Goal: Information Seeking & Learning: Find specific fact

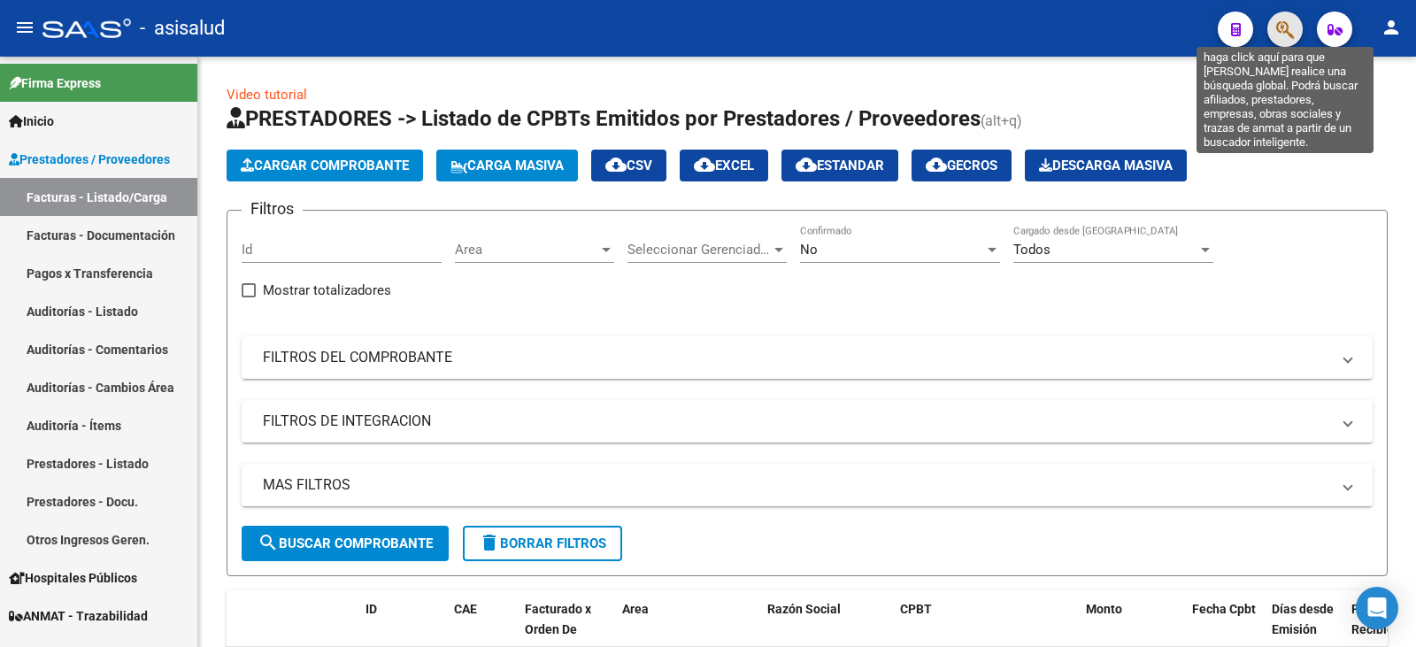
click at [1280, 27] on icon "button" at bounding box center [1285, 29] width 18 height 20
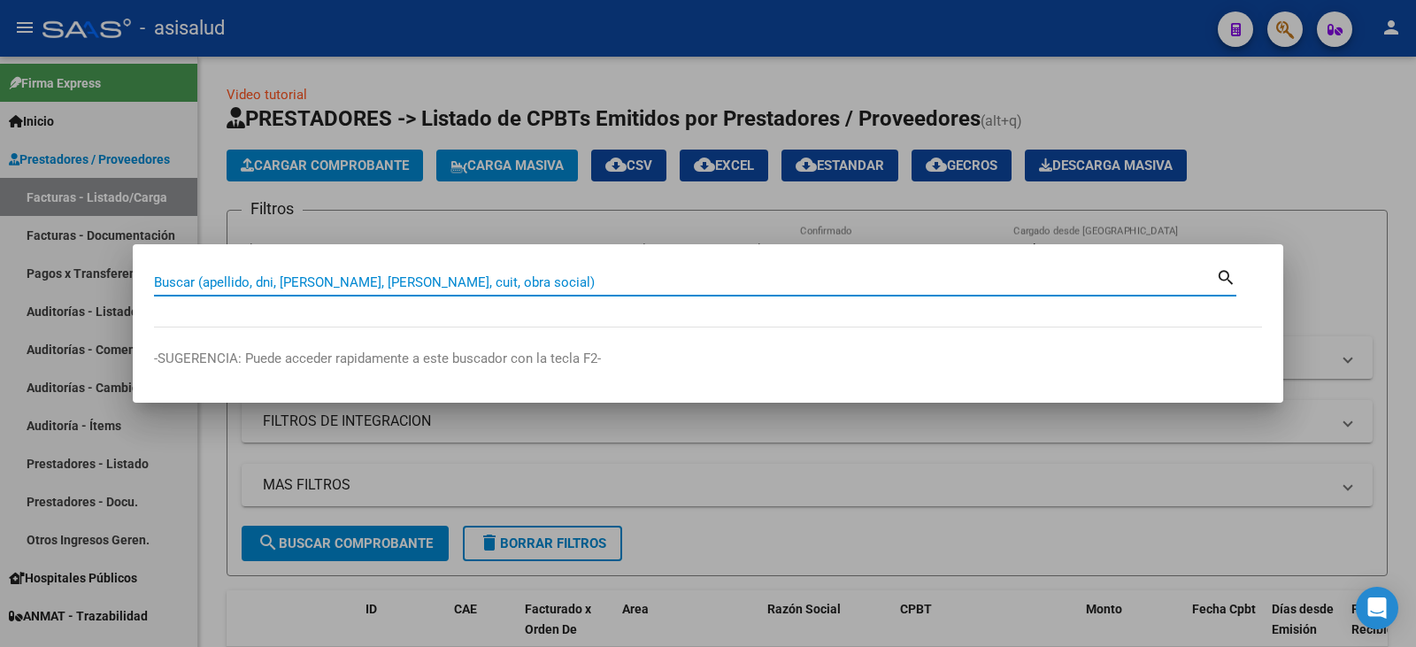
click at [442, 276] on input "Buscar (apellido, dni, [PERSON_NAME], [PERSON_NAME], cuit, obra social)" at bounding box center [685, 282] width 1062 height 16
type input "930440510"
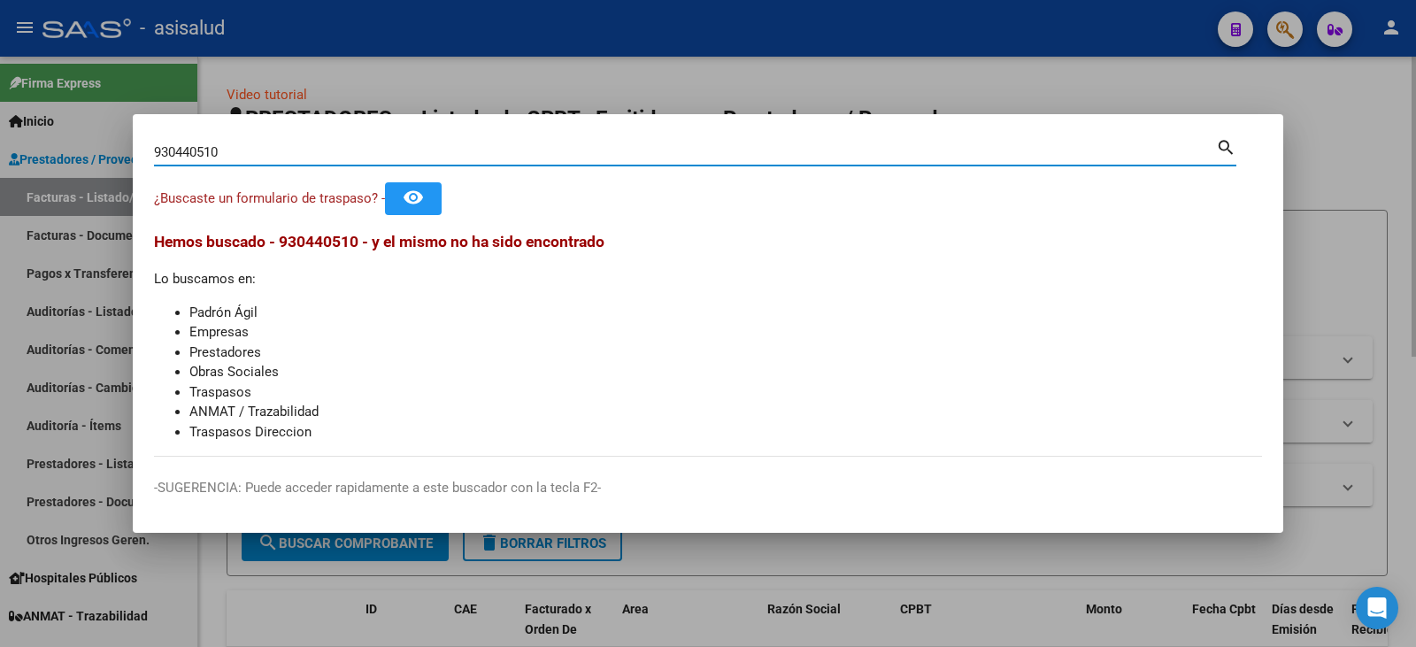
drag, startPoint x: 979, startPoint y: 576, endPoint x: 1088, endPoint y: 414, distance: 195.1
click at [988, 565] on div at bounding box center [708, 323] width 1416 height 647
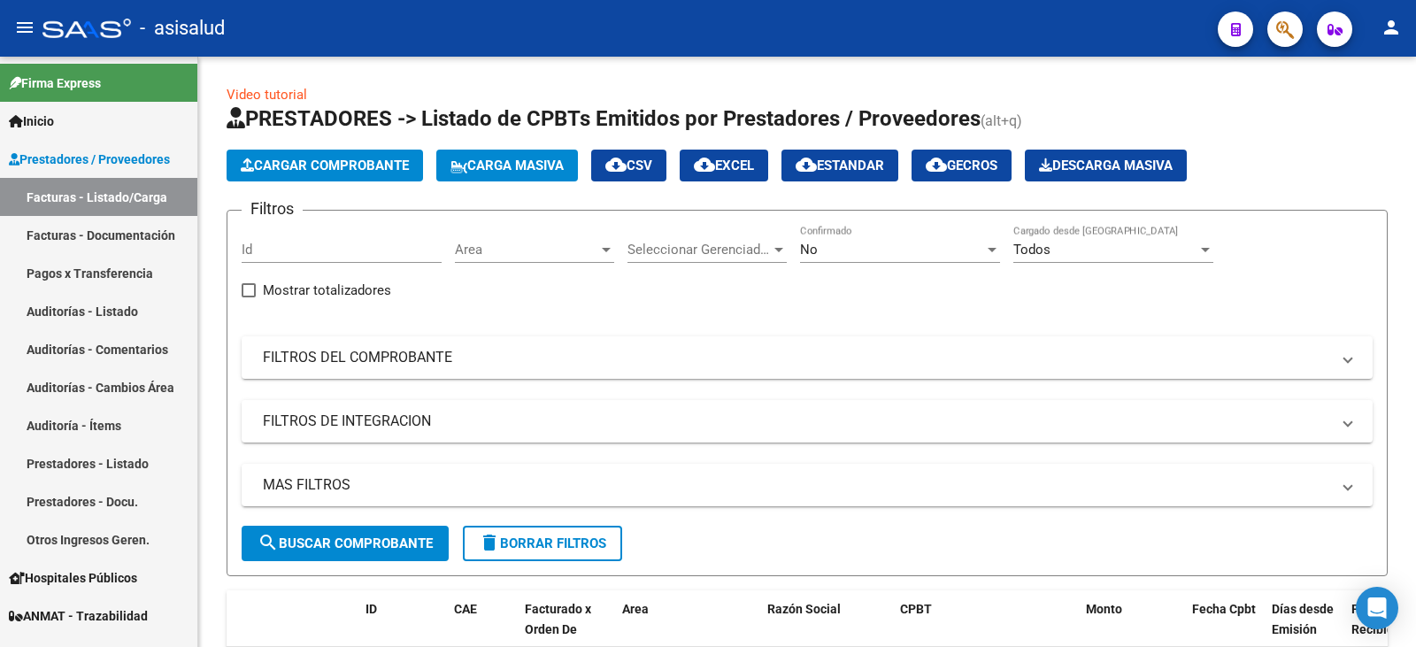
click at [1306, 33] on mat-toolbar "menu - asisalud person" at bounding box center [708, 28] width 1416 height 57
click at [1295, 39] on button "button" at bounding box center [1284, 29] width 35 height 35
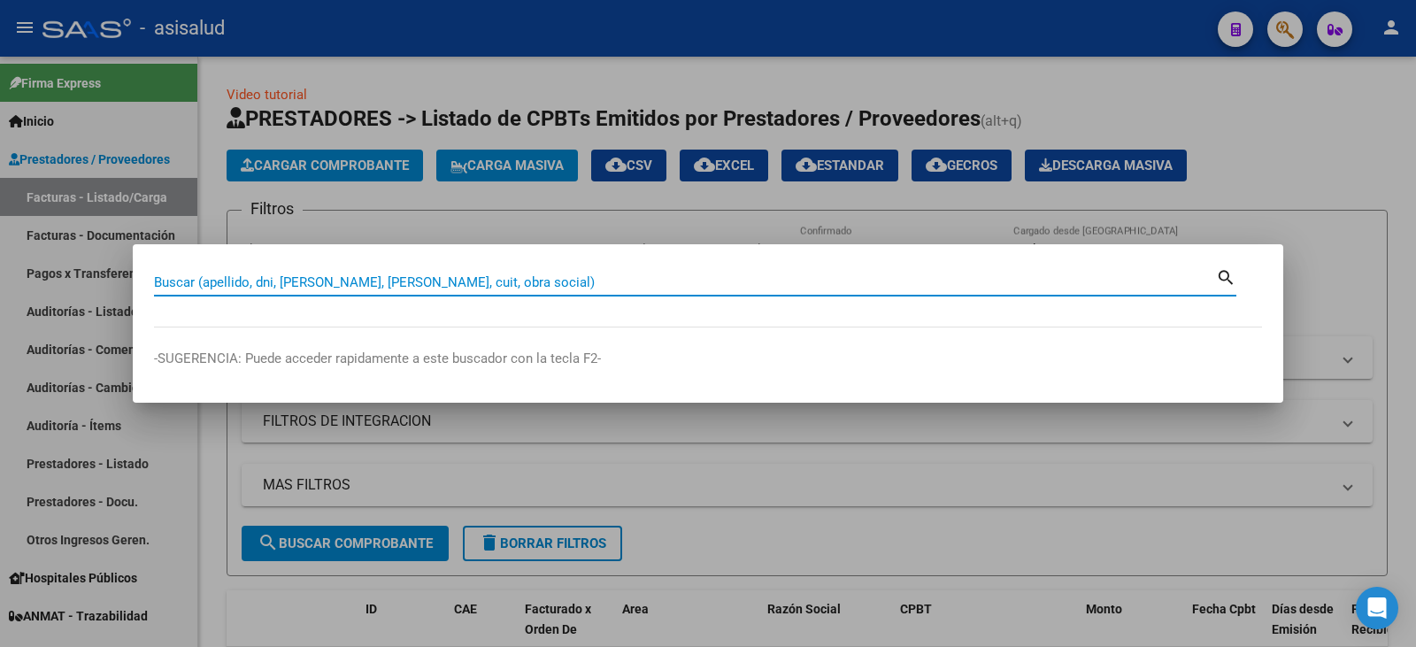
paste input "930395766"
type input "930395766"
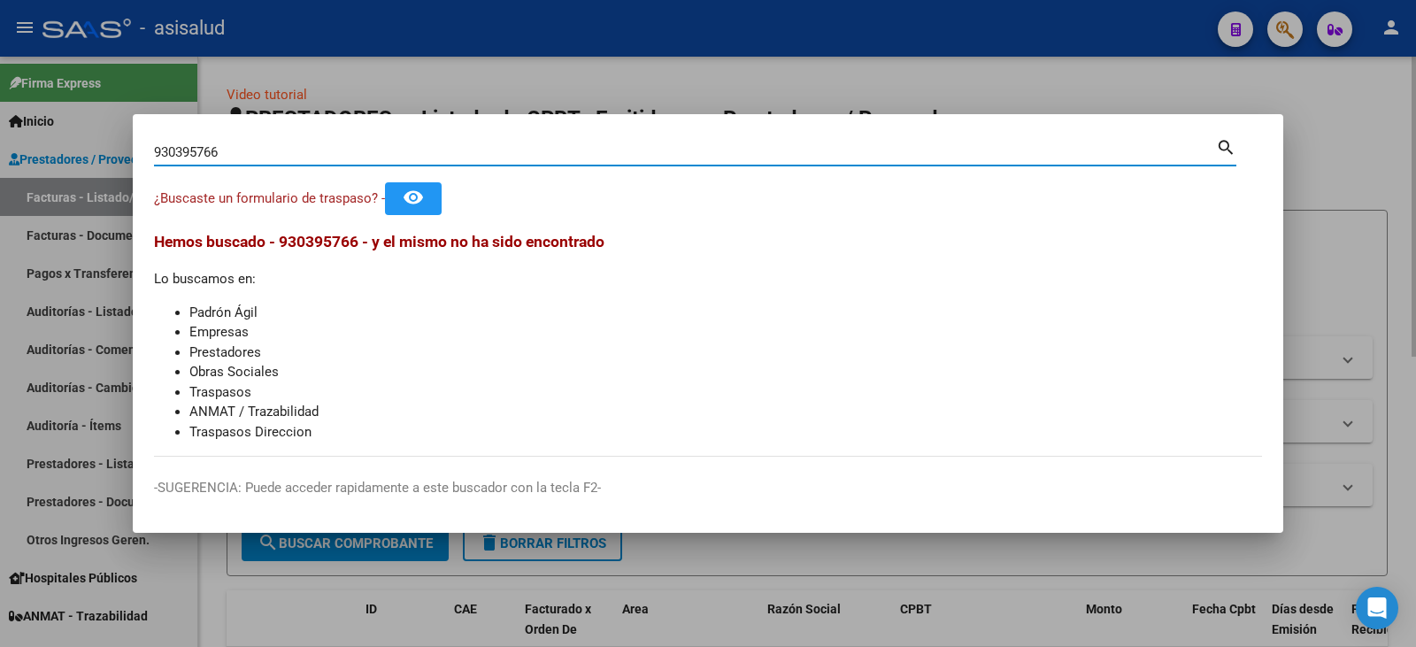
click at [937, 73] on div at bounding box center [708, 323] width 1416 height 647
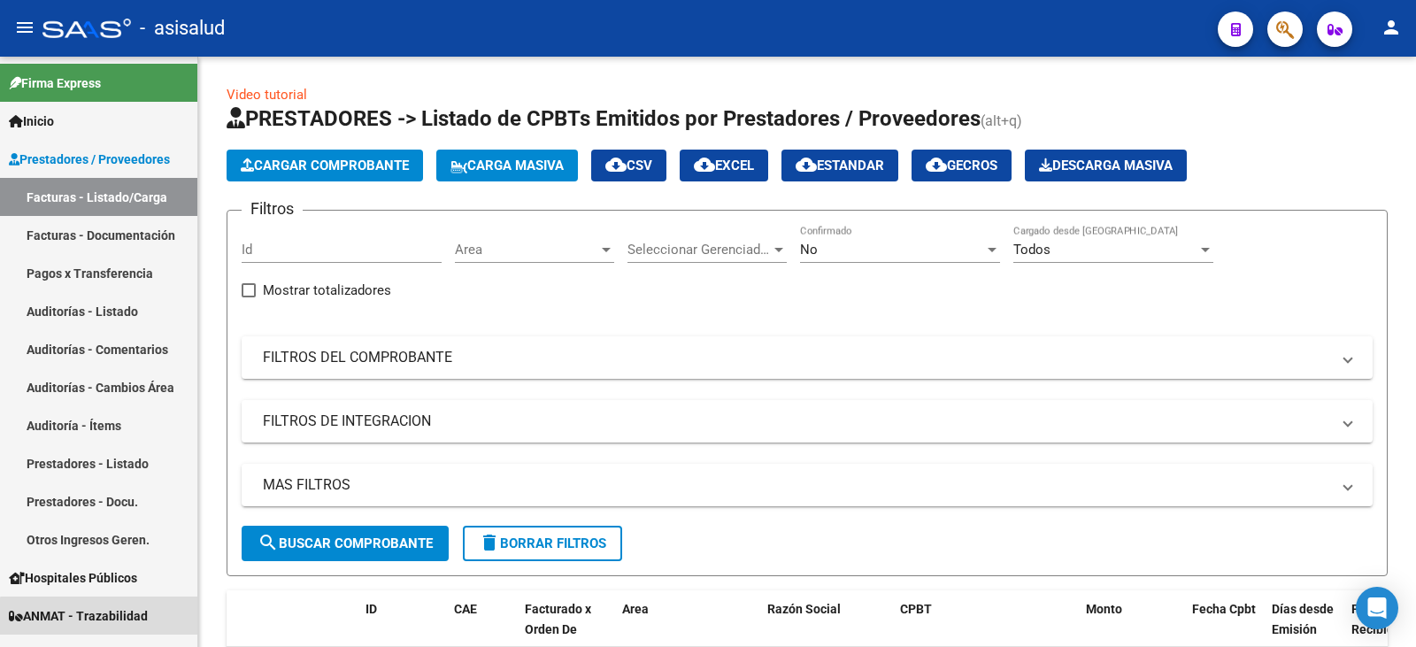
click at [108, 620] on span "ANMAT - Trazabilidad" at bounding box center [78, 615] width 139 height 19
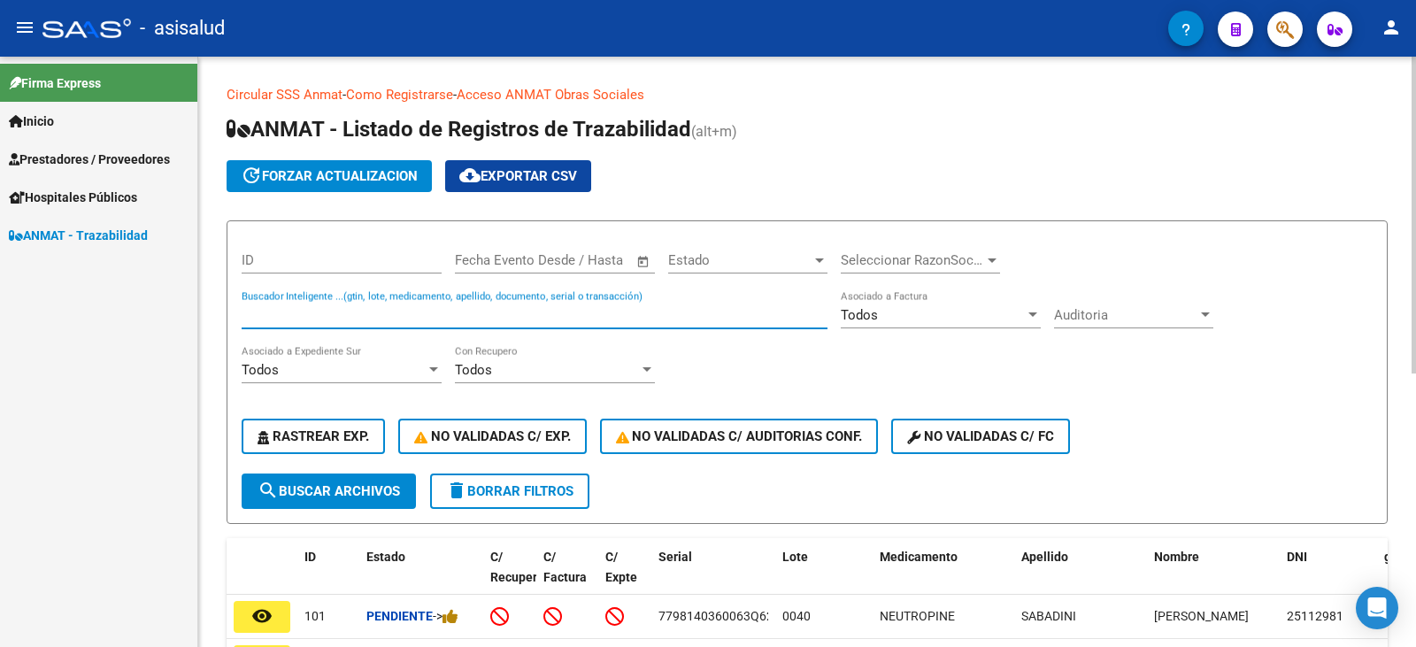
click at [415, 315] on input "Buscador Inteligente ...(gtin, lote, medicamento, apellido, documento, serial o…" at bounding box center [535, 315] width 586 height 16
paste input "05303"
type input "05303"
click at [352, 479] on button "search Buscar Archivos" at bounding box center [329, 490] width 174 height 35
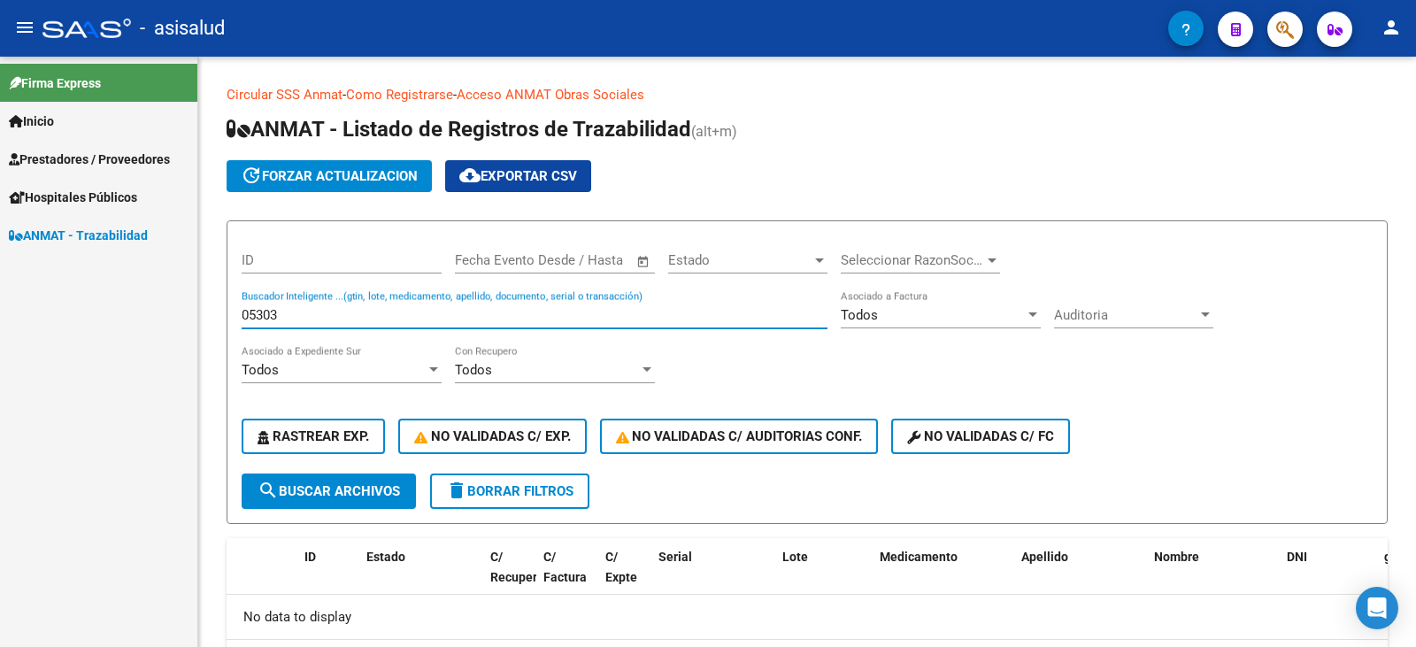
drag, startPoint x: 310, startPoint y: 316, endPoint x: 188, endPoint y: 292, distance: 123.6
click at [188, 292] on mat-sidenav-container "Firma Express Inicio Calendario SSS Instructivos Contacto OS Prestadores / Prov…" at bounding box center [708, 352] width 1416 height 590
paste input "25112981"
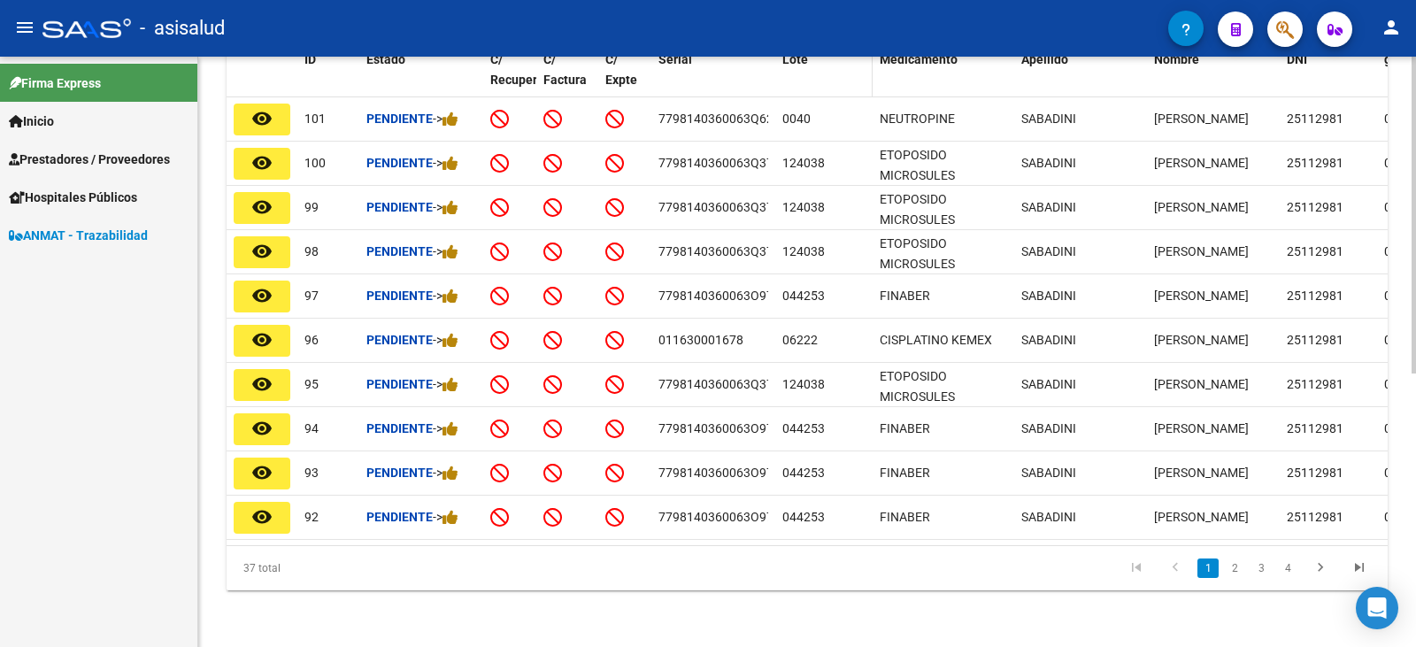
scroll to position [511, 0]
click at [1237, 573] on link "2" at bounding box center [1234, 567] width 21 height 19
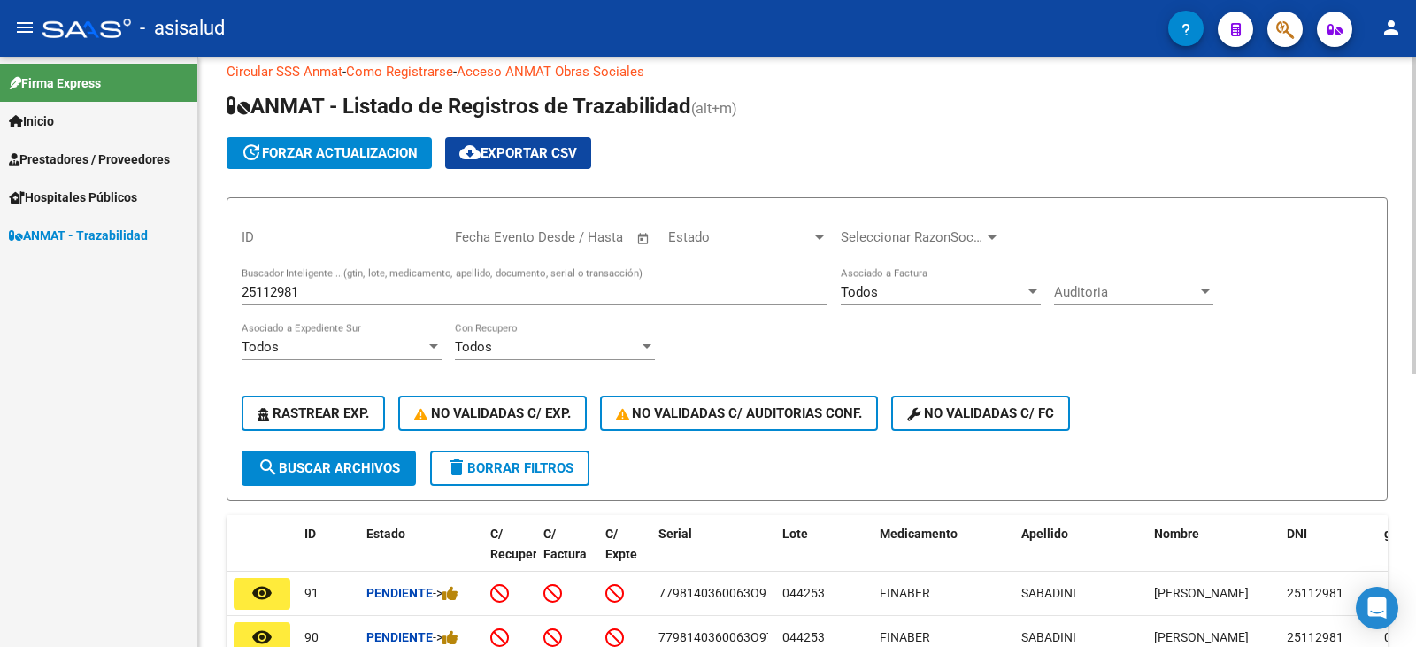
scroll to position [0, 0]
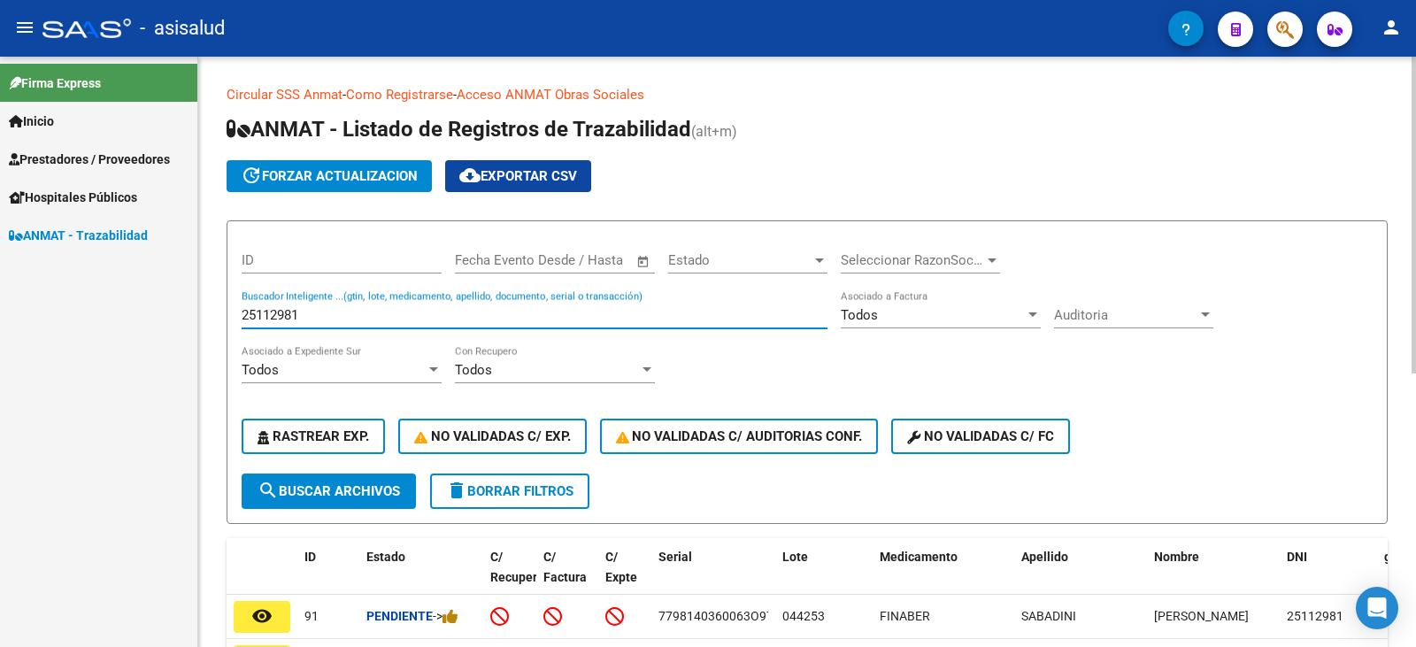
drag, startPoint x: 312, startPoint y: 310, endPoint x: 207, endPoint y: 308, distance: 105.3
click at [207, 308] on div "Circular SSS Anmat - Como Registrarse - Acceso ANMAT Obras Sociales Documentaci…" at bounding box center [807, 601] width 1218 height 1088
paste input "009552001728"
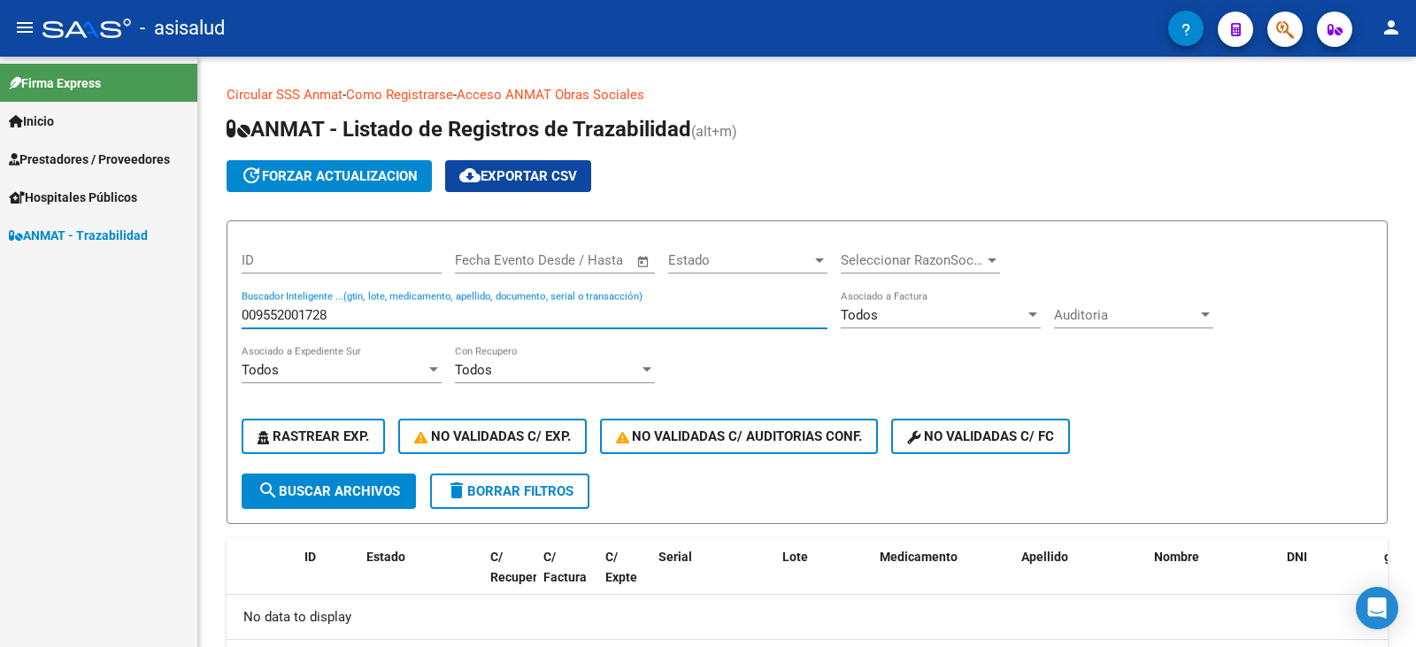
type input "009552001728"
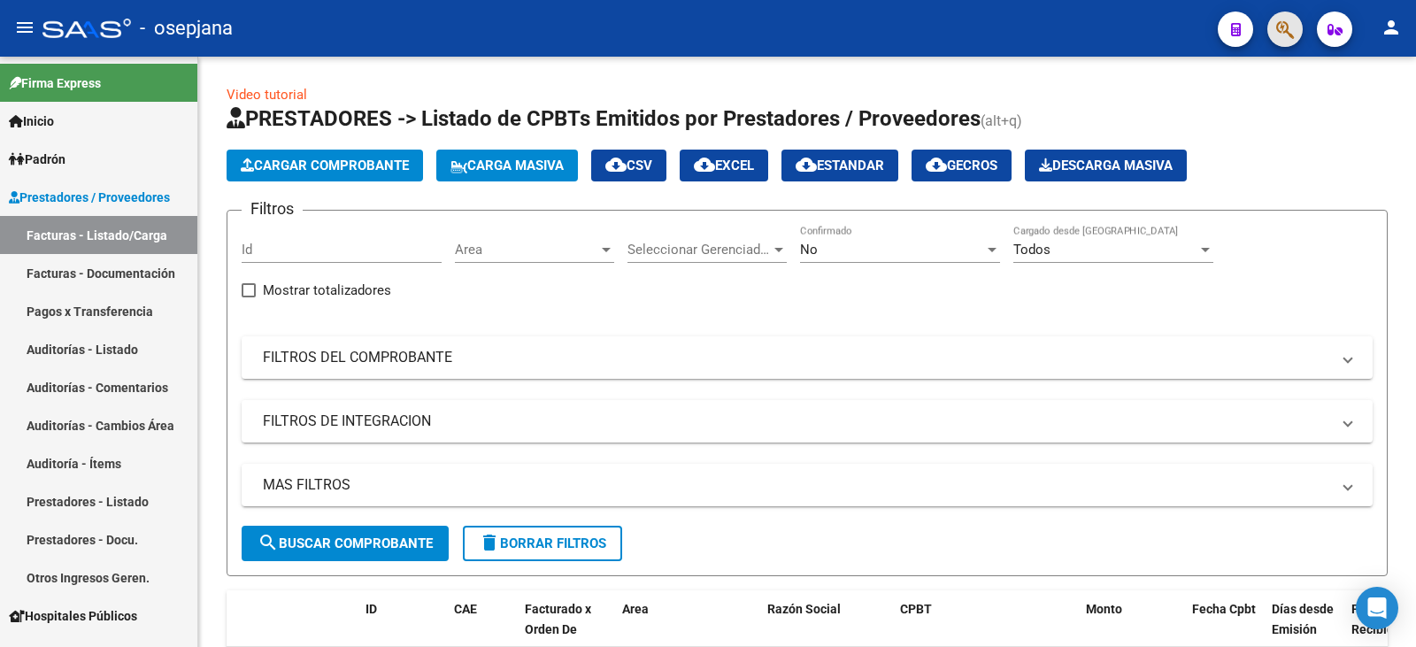
click at [1295, 29] on button "button" at bounding box center [1284, 29] width 35 height 35
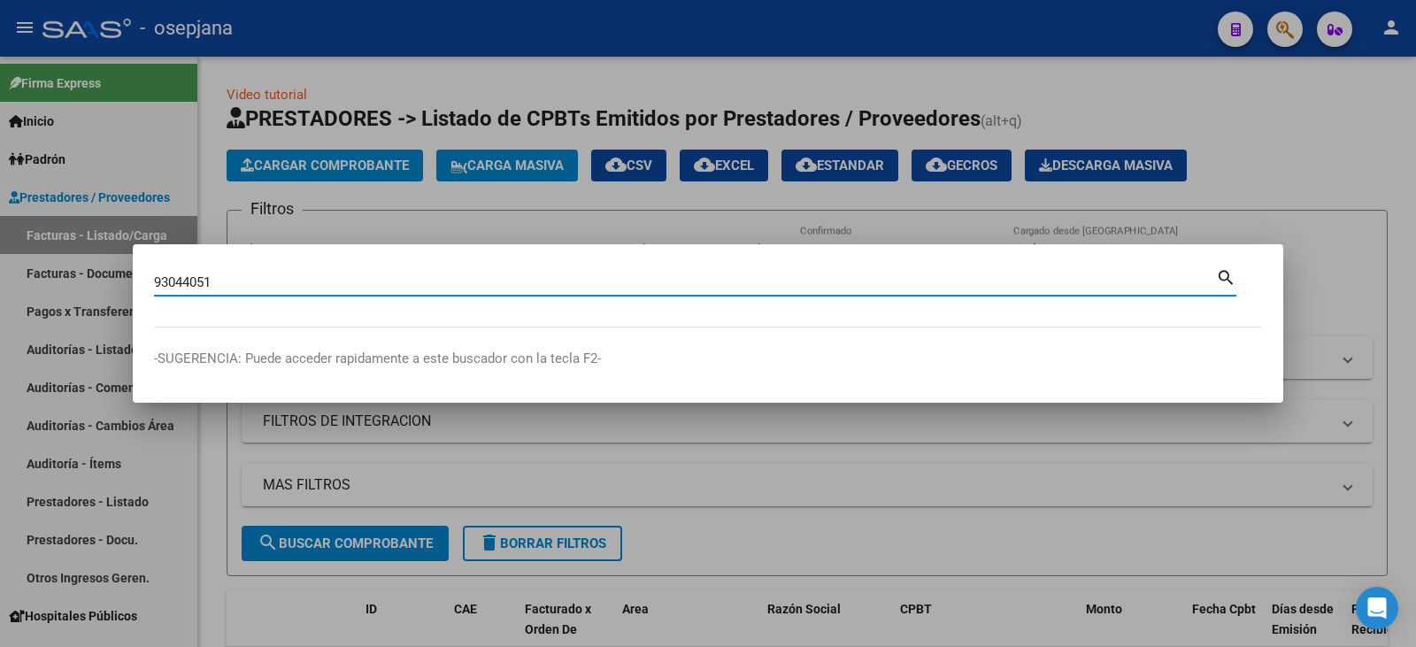
type input "93044051"
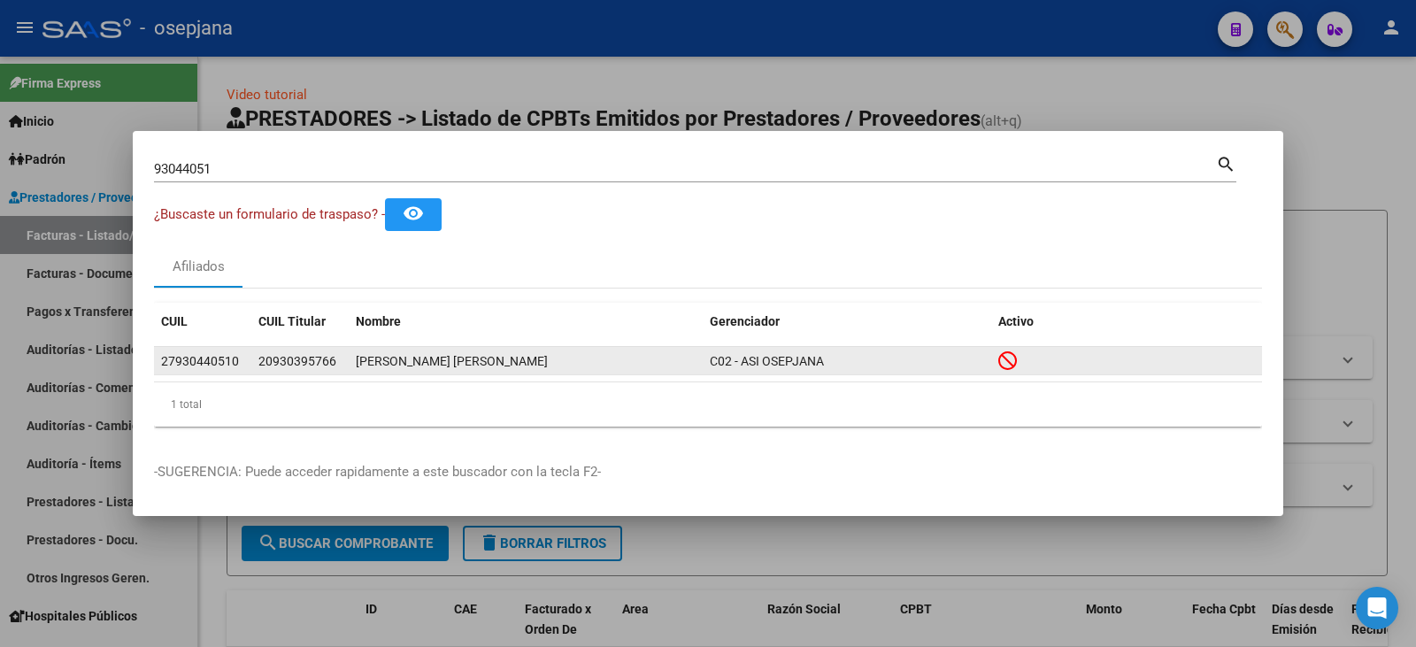
click at [418, 357] on div "[PERSON_NAME] [PERSON_NAME]" at bounding box center [526, 361] width 340 height 20
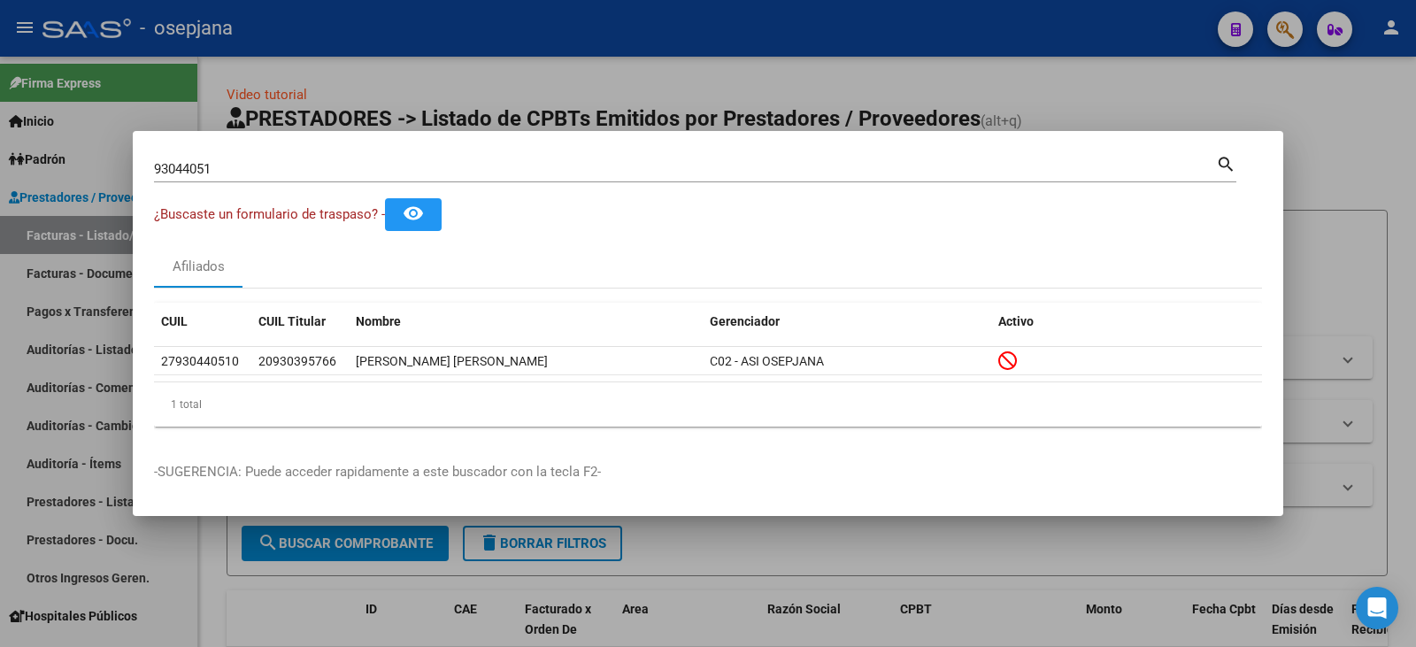
click at [428, 225] on button "remove_red_eye" at bounding box center [413, 214] width 57 height 33
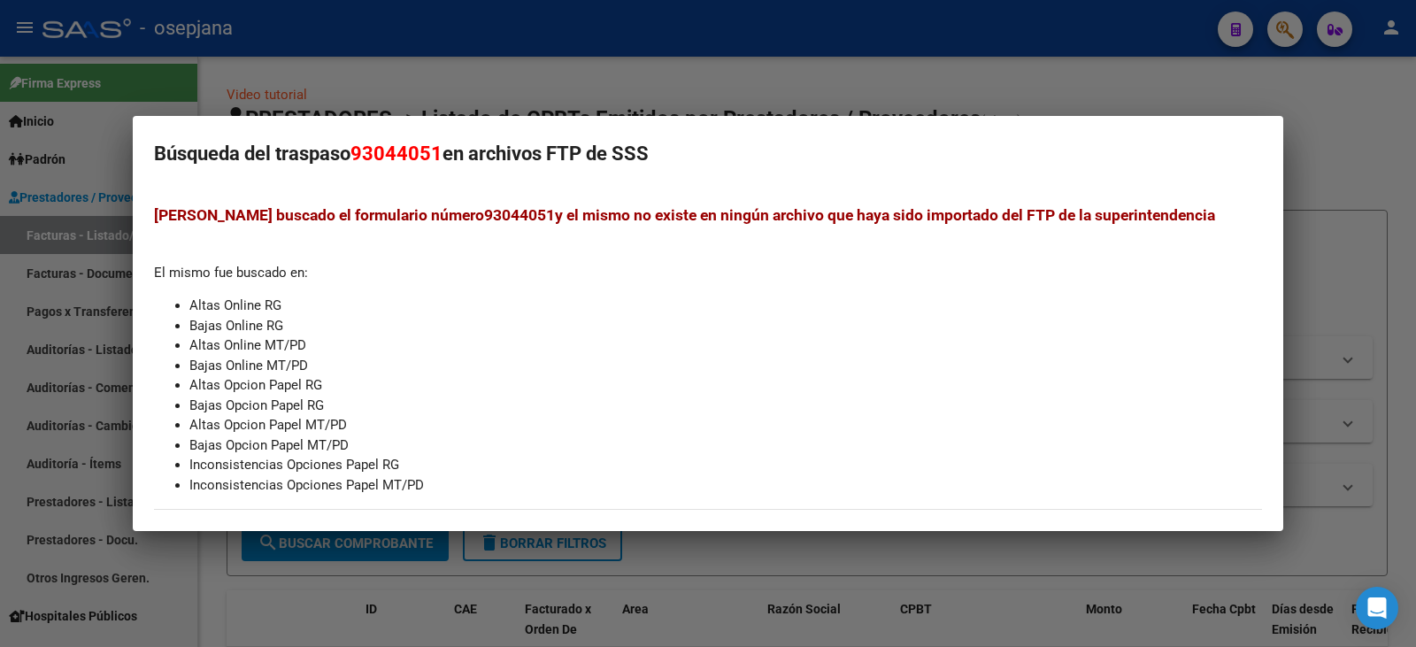
click at [834, 77] on div at bounding box center [708, 323] width 1416 height 647
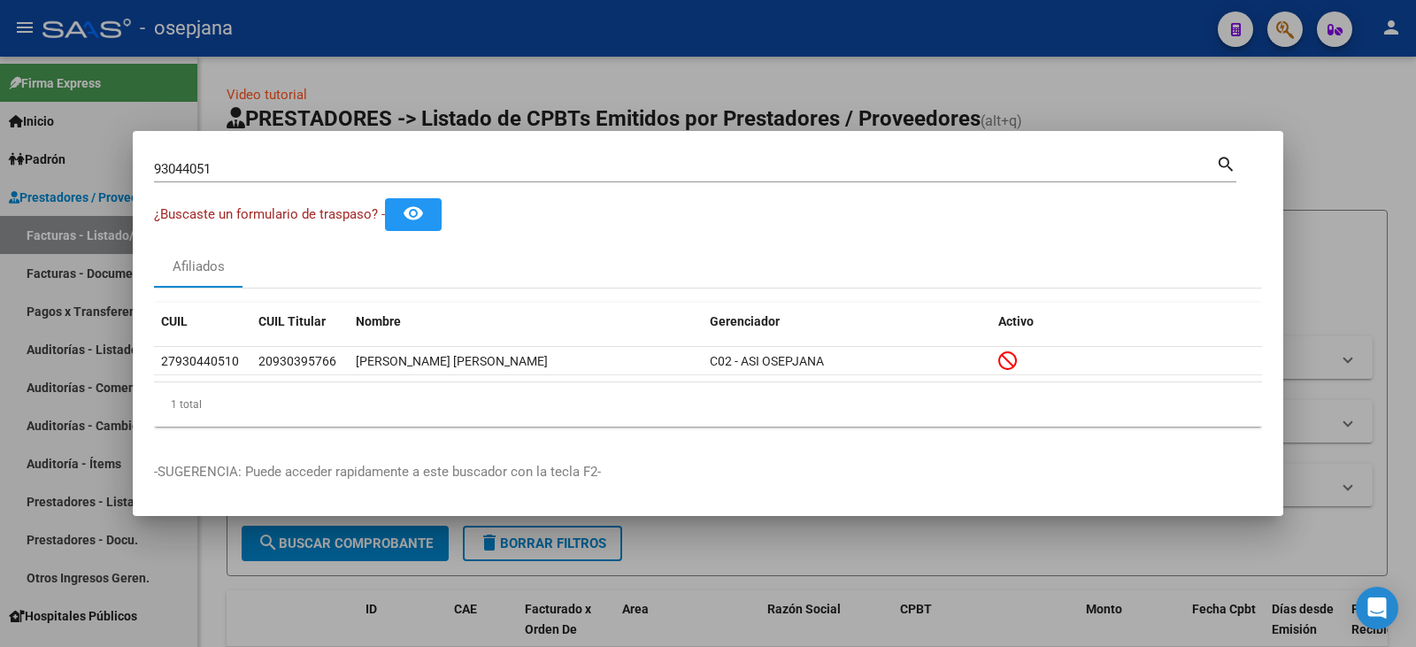
drag, startPoint x: 231, startPoint y: 287, endPoint x: 309, endPoint y: 296, distance: 78.5
click at [309, 296] on mat-tab-group "Afiliados CUIL CUIL Titular Nombre Gerenciador Activo 27930440510 20930395766 […" at bounding box center [708, 343] width 1108 height 196
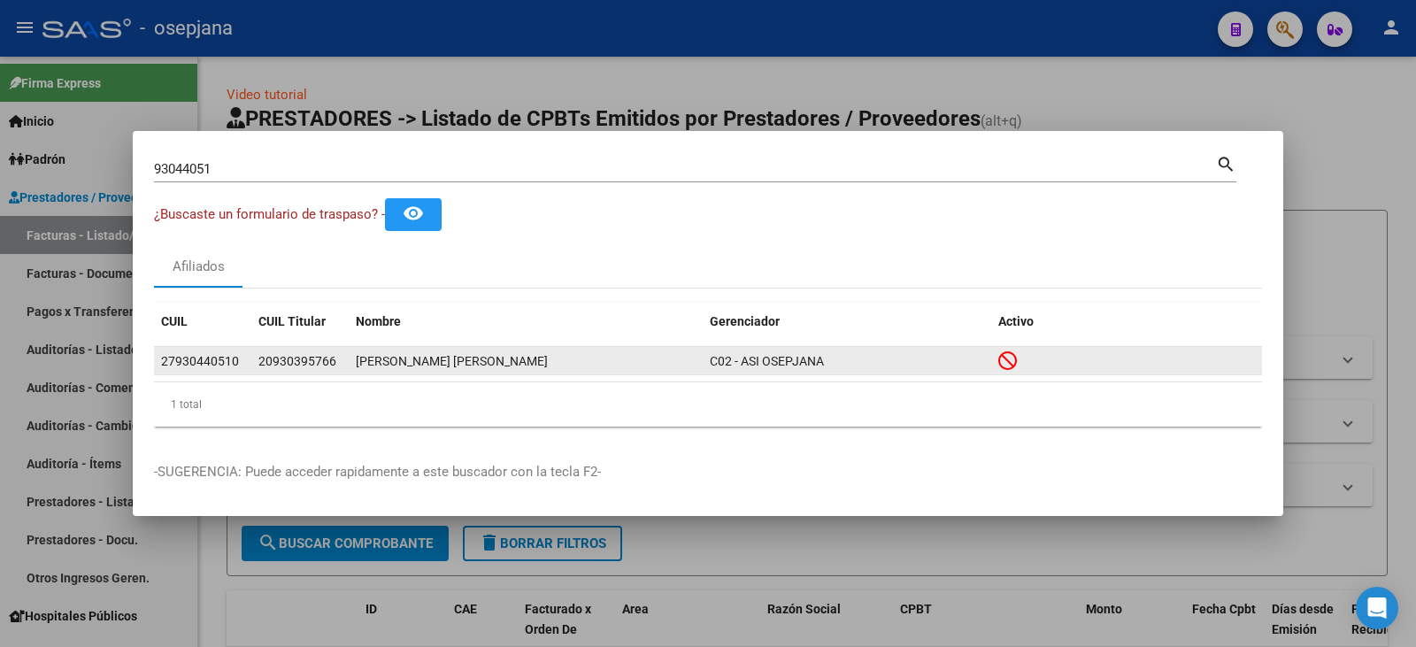
click at [300, 366] on span "20930395766" at bounding box center [297, 361] width 78 height 14
drag, startPoint x: 334, startPoint y: 359, endPoint x: 275, endPoint y: 364, distance: 59.5
click at [275, 364] on span "20930395766" at bounding box center [297, 361] width 78 height 14
copy span "930395766"
